Goal: Transaction & Acquisition: Obtain resource

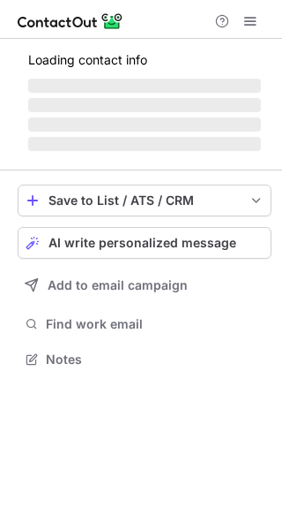
scroll to position [370, 282]
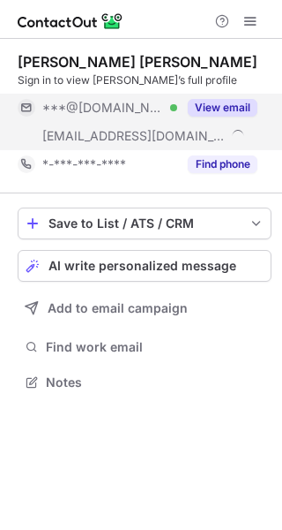
click at [214, 109] on button "View email" at bounding box center [223, 108] width 70 height 18
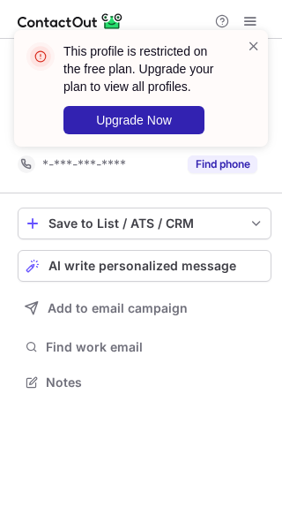
click at [234, 102] on div "This profile is restricted on the free plan. Upgrade your plan to view all prof…" at bounding box center [134, 88] width 226 height 102
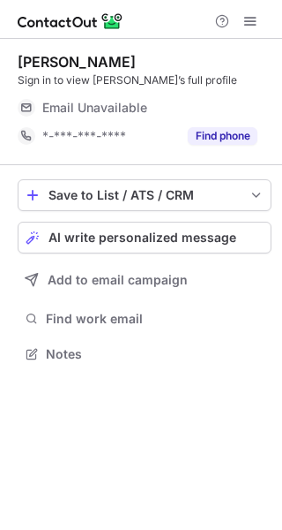
scroll to position [342, 282]
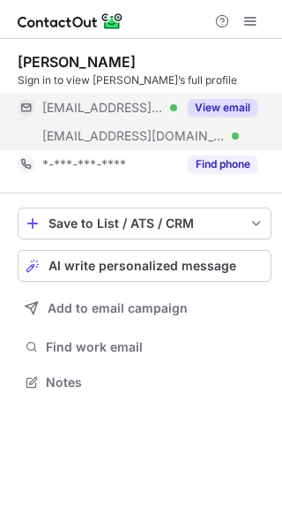
scroll to position [370, 282]
click at [221, 110] on button "View email" at bounding box center [223, 108] width 70 height 18
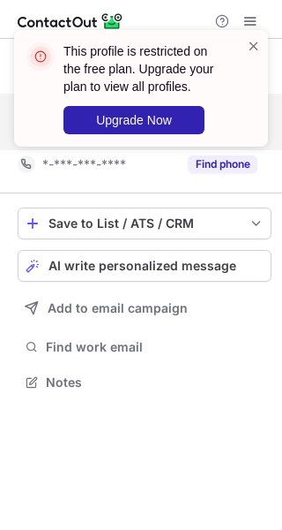
click at [248, 106] on div "This profile is restricted on the free plan. Upgrade your plan to view all prof…" at bounding box center [141, 95] width 282 height 166
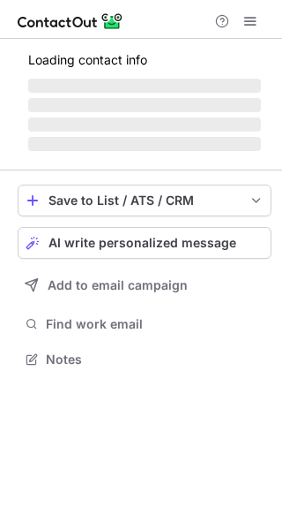
scroll to position [370, 282]
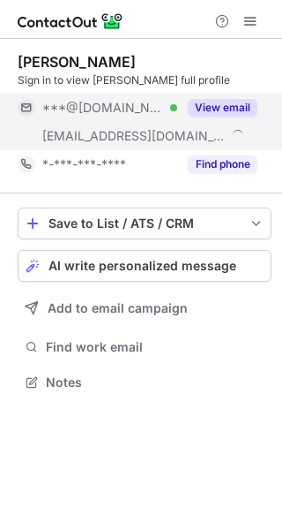
click at [226, 105] on button "View email" at bounding box center [223, 108] width 70 height 18
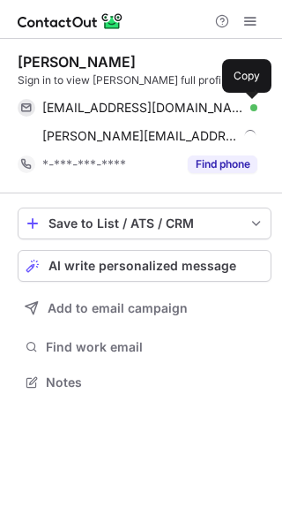
click at [251, 104] on span at bounding box center [249, 108] width 14 height 14
drag, startPoint x: 247, startPoint y: 104, endPoint x: 20, endPoint y: 57, distance: 231.6
click at [219, 102] on div "gidmankathleen@hotmail.com Verified Copied!" at bounding box center [138, 108] width 240 height 28
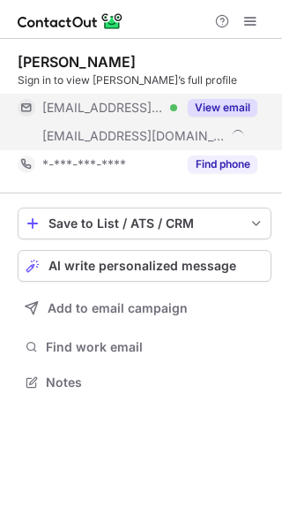
scroll to position [370, 282]
click at [212, 103] on button "View email" at bounding box center [223, 108] width 70 height 18
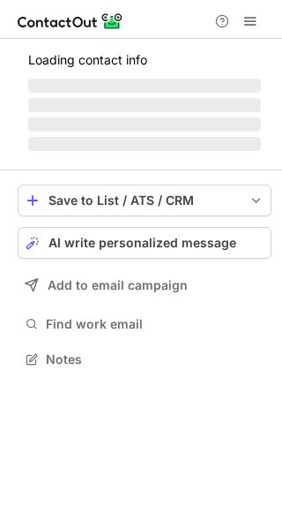
scroll to position [342, 282]
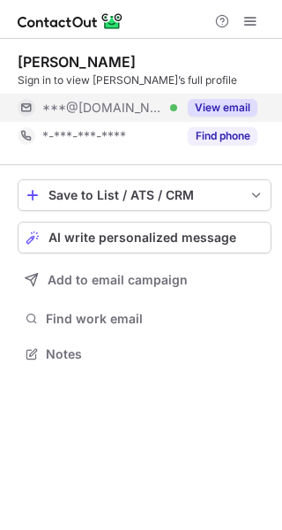
drag, startPoint x: 224, startPoint y: 95, endPoint x: 248, endPoint y: 114, distance: 30.2
click at [224, 94] on div "View email" at bounding box center [217, 108] width 80 height 28
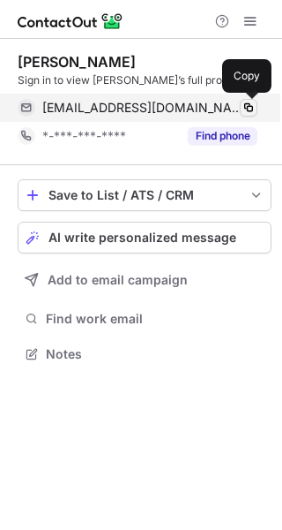
click at [248, 109] on span at bounding box center [249, 108] width 14 height 14
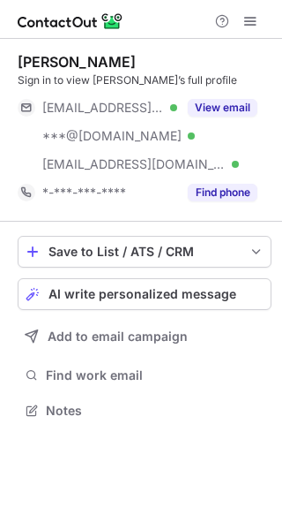
scroll to position [398, 282]
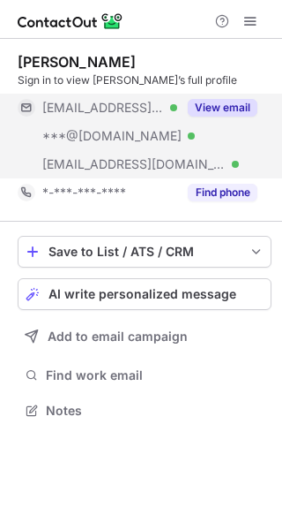
click at [219, 111] on button "View email" at bounding box center [223, 108] width 70 height 18
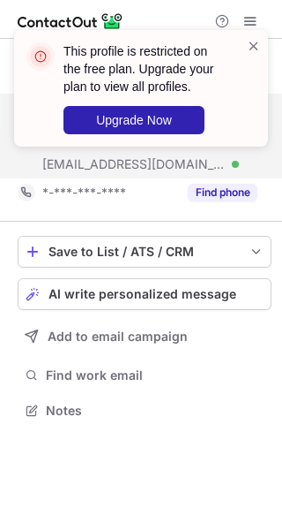
click at [248, 105] on div "This profile is restricted on the free plan. Upgrade your plan to view all prof…" at bounding box center [141, 95] width 282 height 166
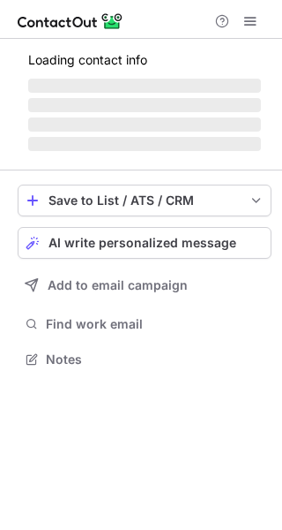
scroll to position [370, 282]
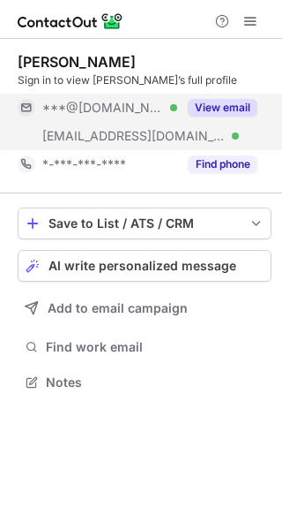
click at [207, 102] on button "View email" at bounding box center [223, 108] width 70 height 18
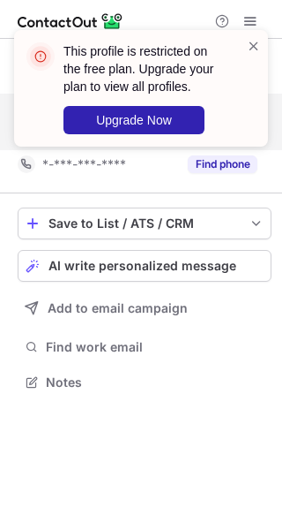
click at [237, 103] on div "This profile is restricted on the free plan. Upgrade your plan to view all prof…" at bounding box center [141, 95] width 282 height 166
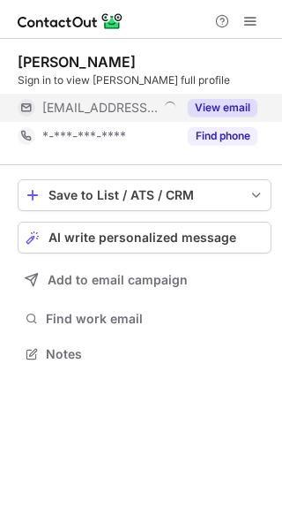
scroll to position [342, 282]
click at [218, 105] on button "View email" at bounding box center [223, 108] width 70 height 18
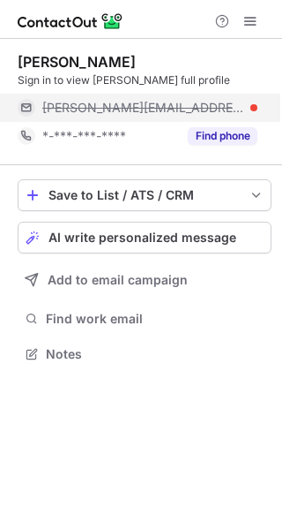
click at [133, 94] on div "gabriel@duranconstruction.us" at bounding box center [138, 108] width 240 height 28
click at [134, 94] on div "gabriel@duranconstruction.us" at bounding box center [138, 108] width 240 height 28
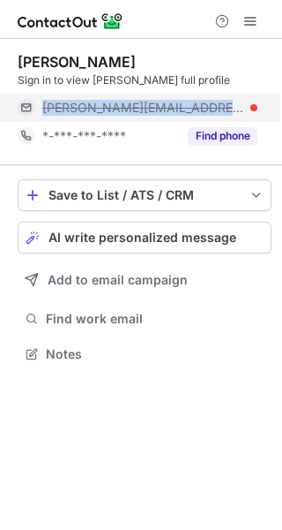
click at [137, 96] on div "gabriel@duranconstruction.us" at bounding box center [138, 108] width 240 height 28
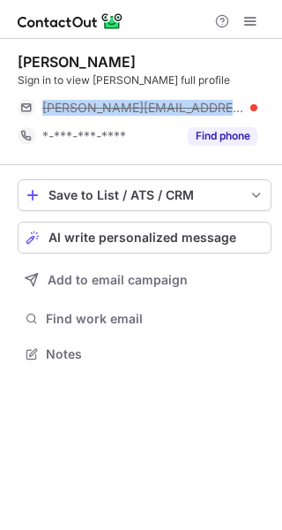
copy span "gabriel@duranconstruction.us"
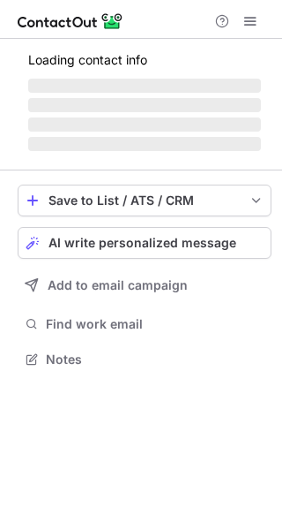
scroll to position [342, 282]
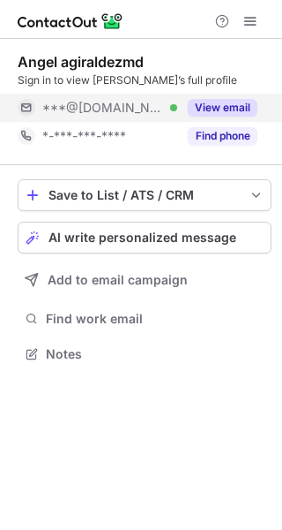
click at [223, 107] on button "View email" at bounding box center [223, 108] width 70 height 18
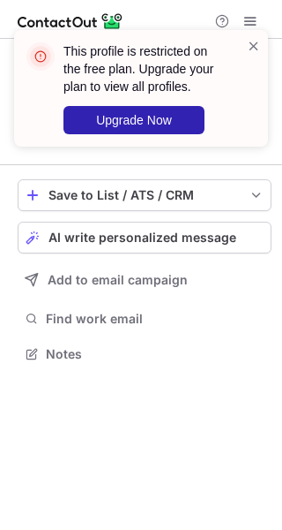
click at [250, 109] on div "This profile is restricted on the free plan. Upgrade your plan to view all prof…" at bounding box center [141, 95] width 282 height 166
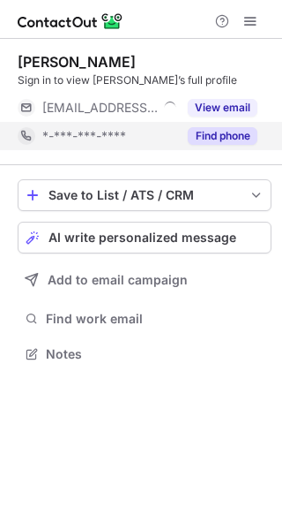
scroll to position [342, 282]
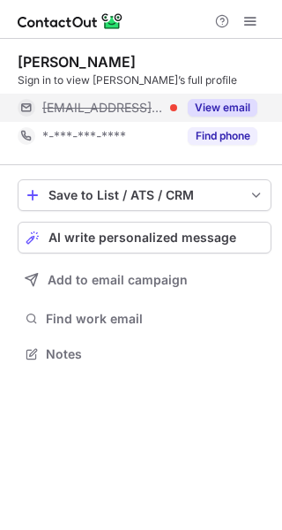
click at [227, 110] on button "View email" at bounding box center [223, 108] width 70 height 18
click at [223, 116] on div "View email" at bounding box center [217, 108] width 80 height 28
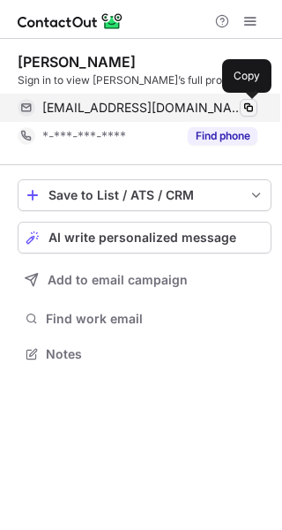
click at [241, 106] on button at bounding box center [249, 108] width 18 height 18
drag, startPoint x: 241, startPoint y: 106, endPoint x: 187, endPoint y: 103, distance: 53.9
click at [243, 106] on button at bounding box center [249, 108] width 18 height 18
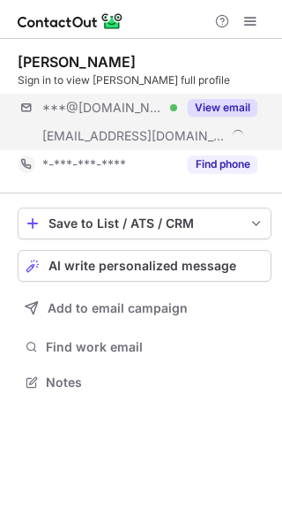
scroll to position [370, 282]
click at [225, 113] on button "View email" at bounding box center [223, 108] width 70 height 18
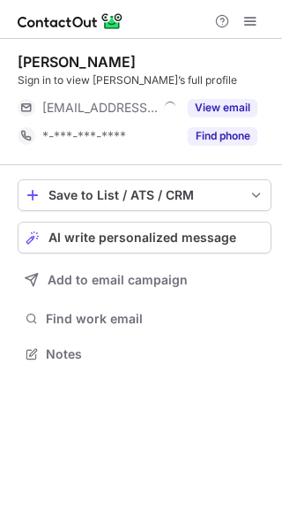
scroll to position [342, 282]
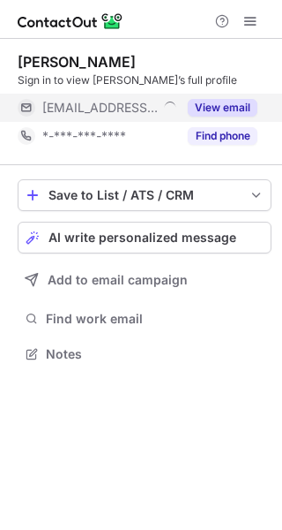
drag, startPoint x: 210, startPoint y: 94, endPoint x: 229, endPoint y: 105, distance: 21.3
click at [212, 98] on div "View email" at bounding box center [217, 108] width 80 height 28
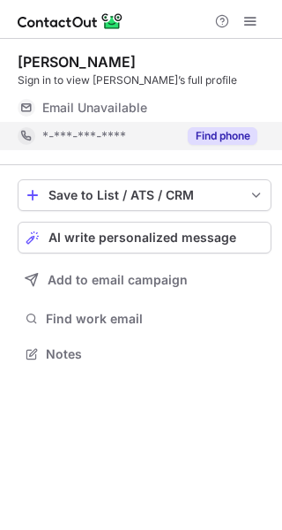
scroll to position [342, 282]
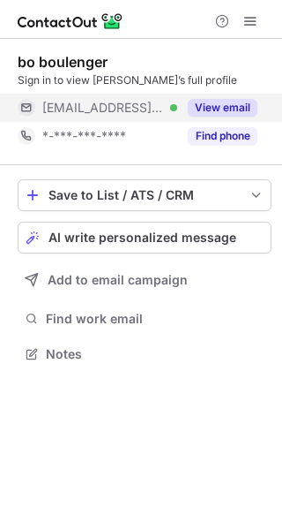
scroll to position [342, 282]
click at [217, 106] on button "View email" at bounding box center [223, 108] width 70 height 18
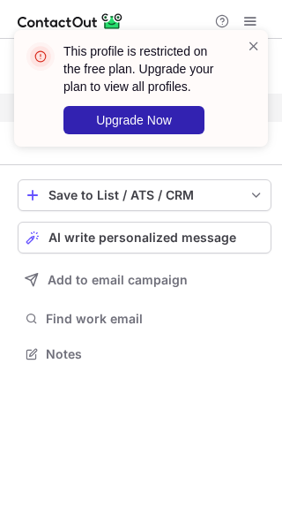
click at [249, 107] on div "This profile is restricted on the free plan. Upgrade your plan to view all prof…" at bounding box center [141, 95] width 282 height 166
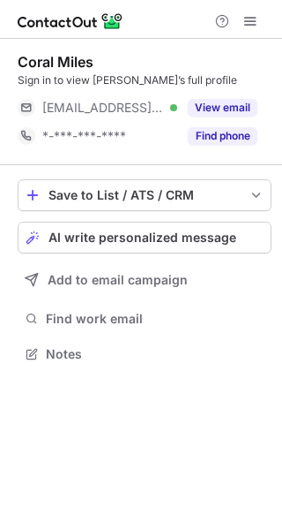
scroll to position [342, 282]
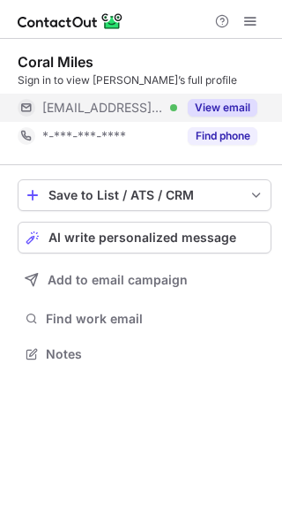
click at [211, 106] on button "View email" at bounding box center [223, 108] width 70 height 18
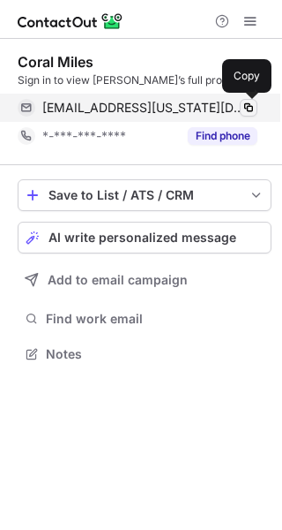
click at [244, 108] on span at bounding box center [249, 108] width 14 height 14
click at [245, 107] on span at bounding box center [249, 108] width 14 height 14
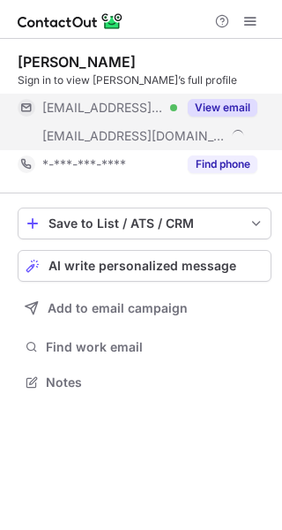
scroll to position [370, 282]
click at [225, 114] on button "View email" at bounding box center [223, 108] width 70 height 18
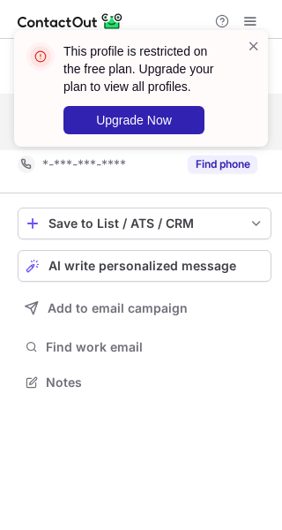
click at [248, 101] on div "This profile is restricted on the free plan. Upgrade your plan to view all prof…" at bounding box center [141, 95] width 282 height 166
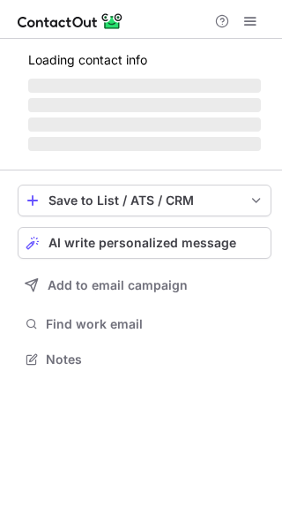
scroll to position [370, 282]
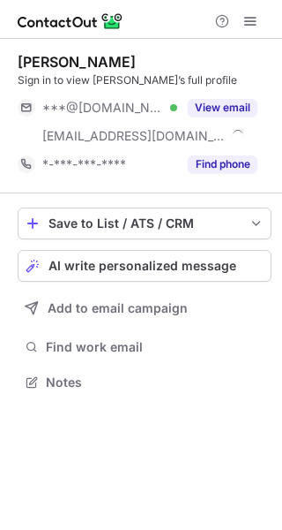
click at [210, 105] on button "View email" at bounding box center [223, 108] width 70 height 18
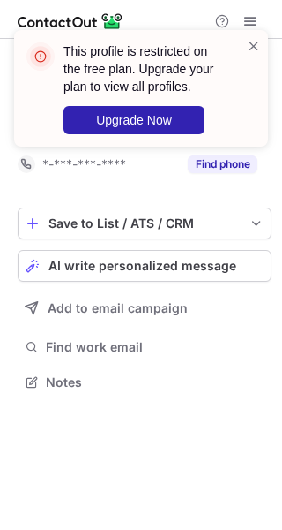
click at [241, 106] on div "This profile is restricted on the free plan. Upgrade your plan to view all prof…" at bounding box center [141, 95] width 282 height 166
